Goal: Transaction & Acquisition: Obtain resource

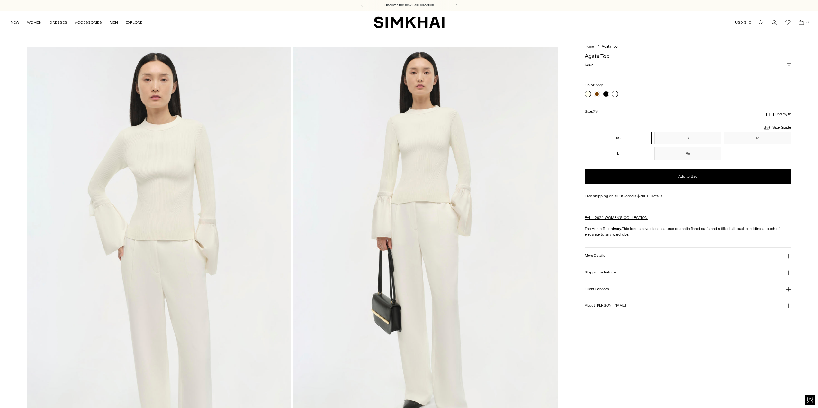
click at [615, 94] on link at bounding box center [615, 94] width 6 height 6
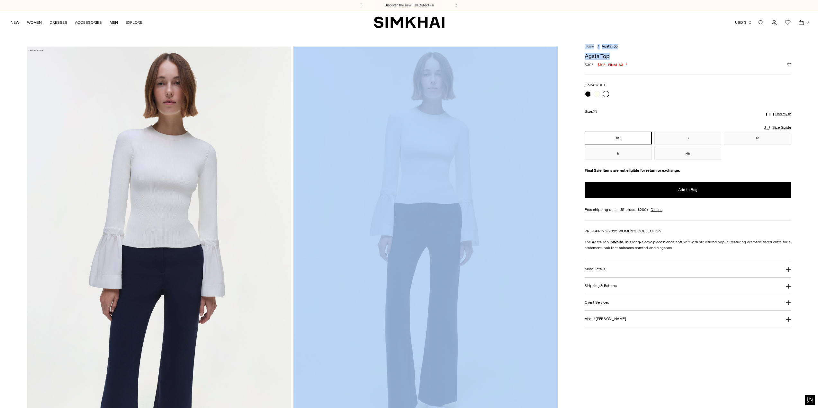
drag, startPoint x: 618, startPoint y: 55, endPoint x: 566, endPoint y: 56, distance: 51.4
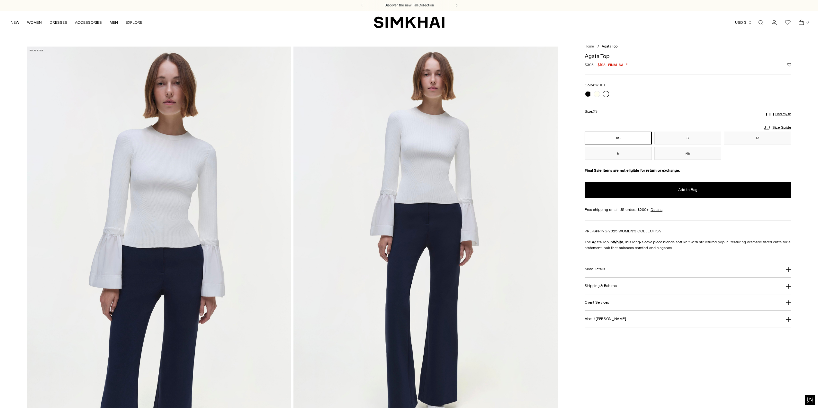
click at [674, 68] on div "Regular price $395 $198 Final sale Unit price / per" at bounding box center [688, 65] width 206 height 6
drag, startPoint x: 609, startPoint y: 58, endPoint x: 582, endPoint y: 58, distance: 27.0
copy h1 "Agata Top"
click at [721, 103] on div "Color: WHITE Color: WHITE ***** Size: XS Size Guide Size Guide Women Numeric US…" at bounding box center [688, 121] width 206 height 78
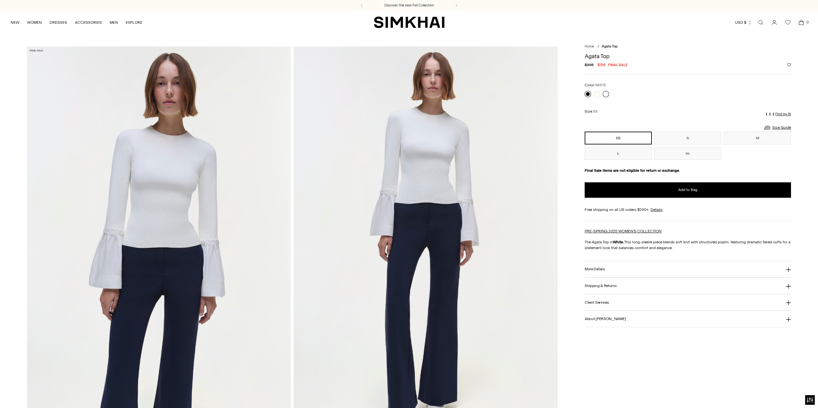
click at [587, 94] on link at bounding box center [588, 94] width 6 height 6
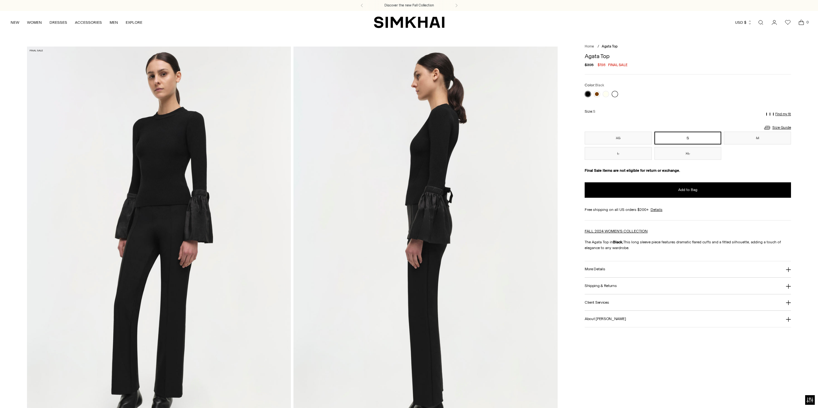
click at [615, 93] on link at bounding box center [615, 94] width 6 height 6
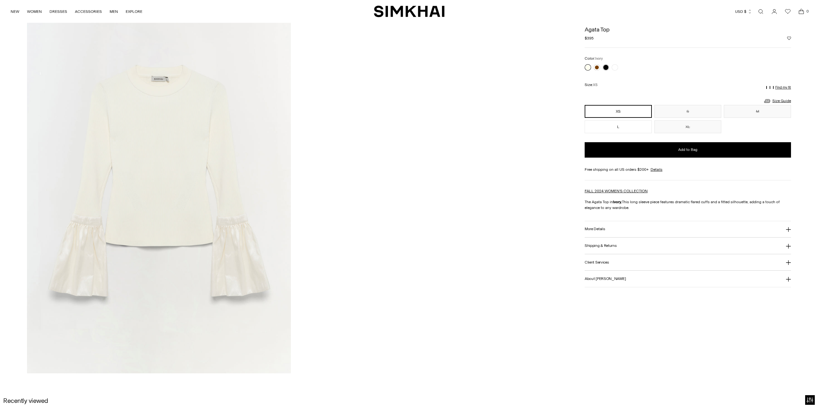
scroll to position [1318, 0]
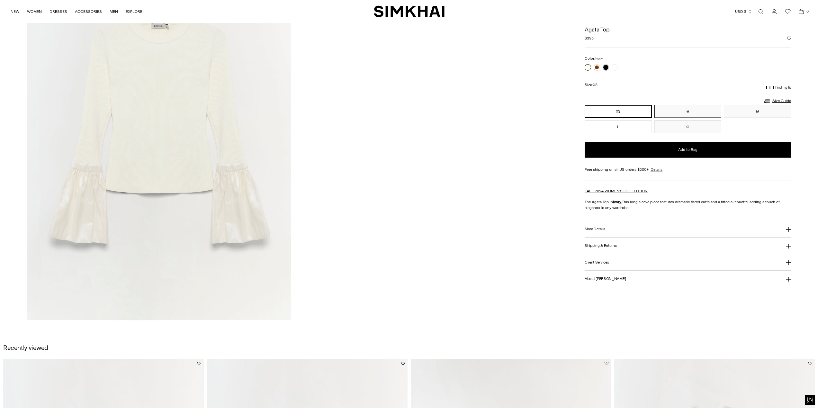
click at [701, 115] on button "S" at bounding box center [687, 111] width 67 height 13
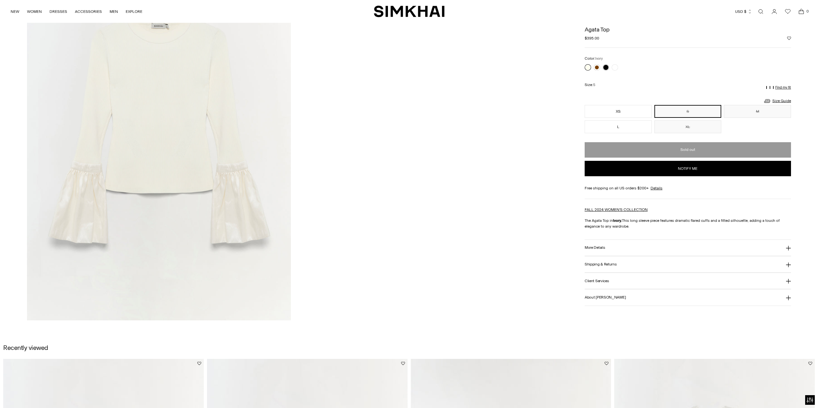
click at [704, 168] on button "Notify me" at bounding box center [688, 168] width 206 height 15
select select "**"
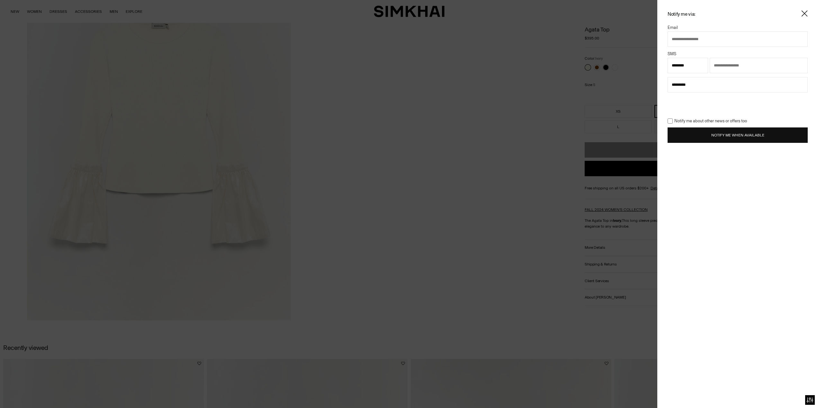
click at [705, 37] on input "text" at bounding box center [737, 38] width 140 height 15
type input "**********"
click at [711, 136] on button "Notify Me When Available" at bounding box center [737, 135] width 140 height 15
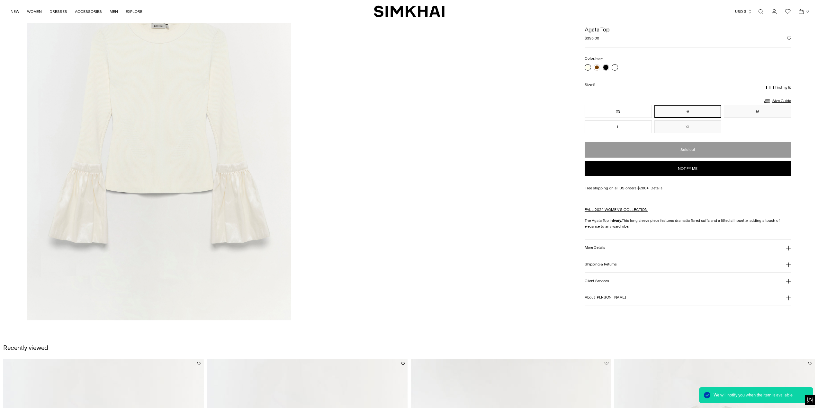
click at [615, 67] on link at bounding box center [615, 67] width 6 height 6
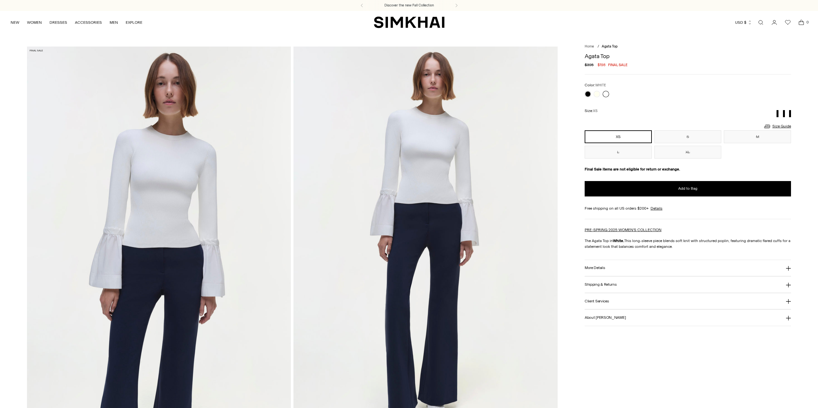
click at [690, 131] on button "S" at bounding box center [687, 136] width 67 height 13
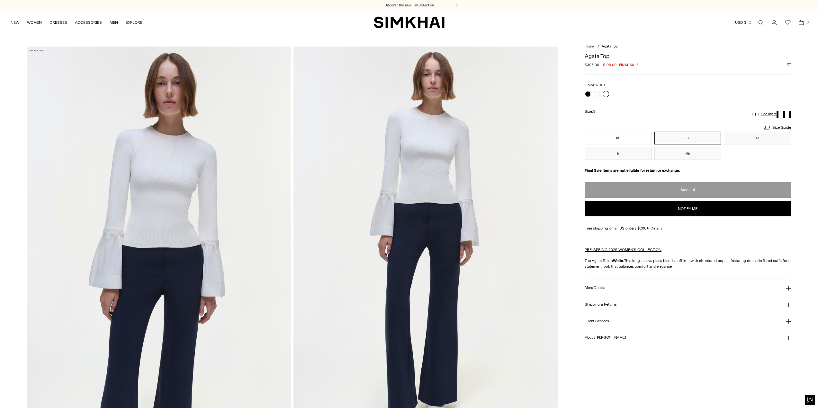
click at [717, 208] on button "Notify me" at bounding box center [688, 208] width 206 height 15
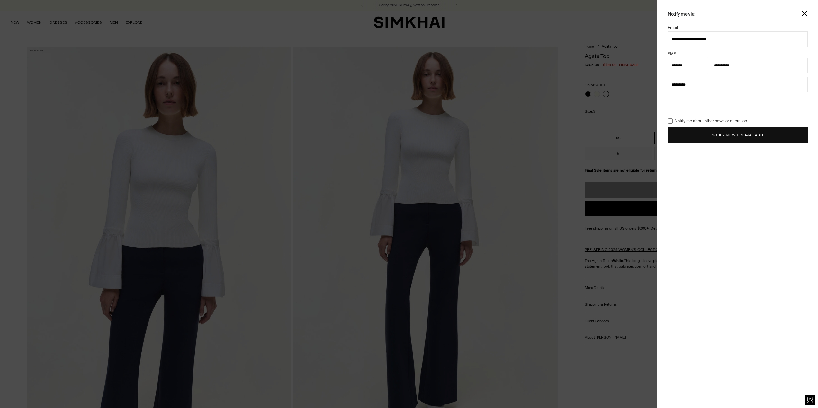
click at [749, 139] on button "Notify Me When Available" at bounding box center [737, 135] width 140 height 15
